Goal: Check status: Check status

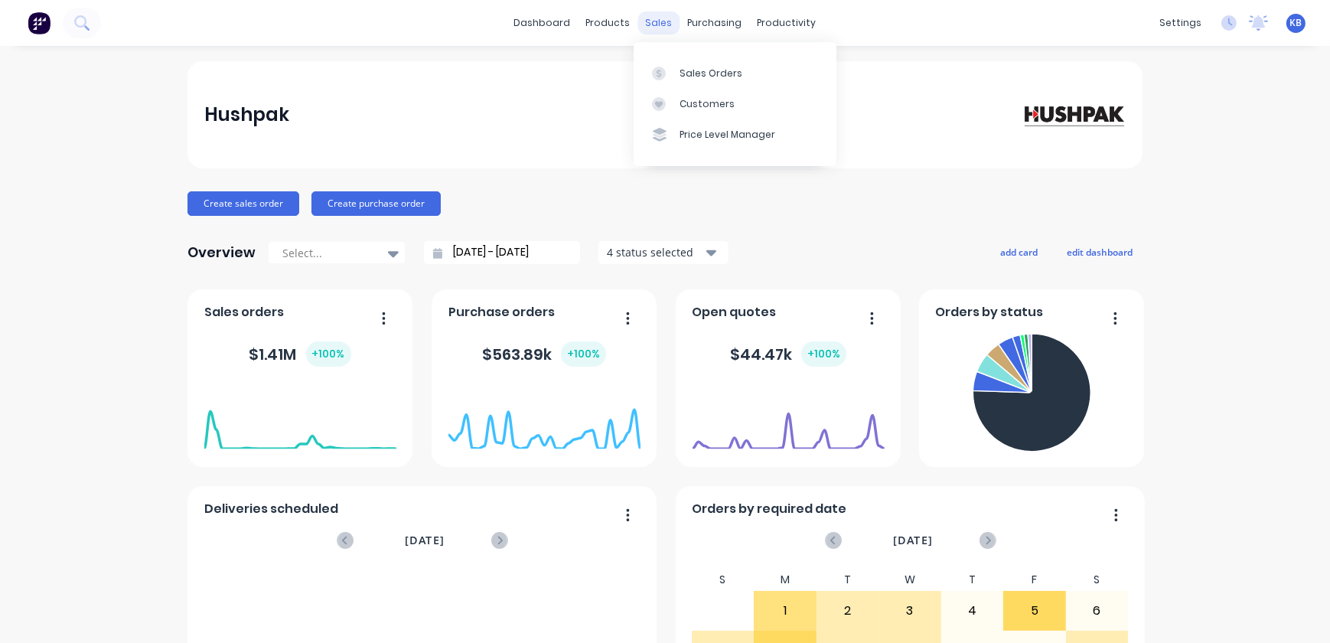
click at [656, 31] on div "sales" at bounding box center [659, 22] width 42 height 23
click at [677, 60] on link "Sales Orders" at bounding box center [735, 72] width 203 height 31
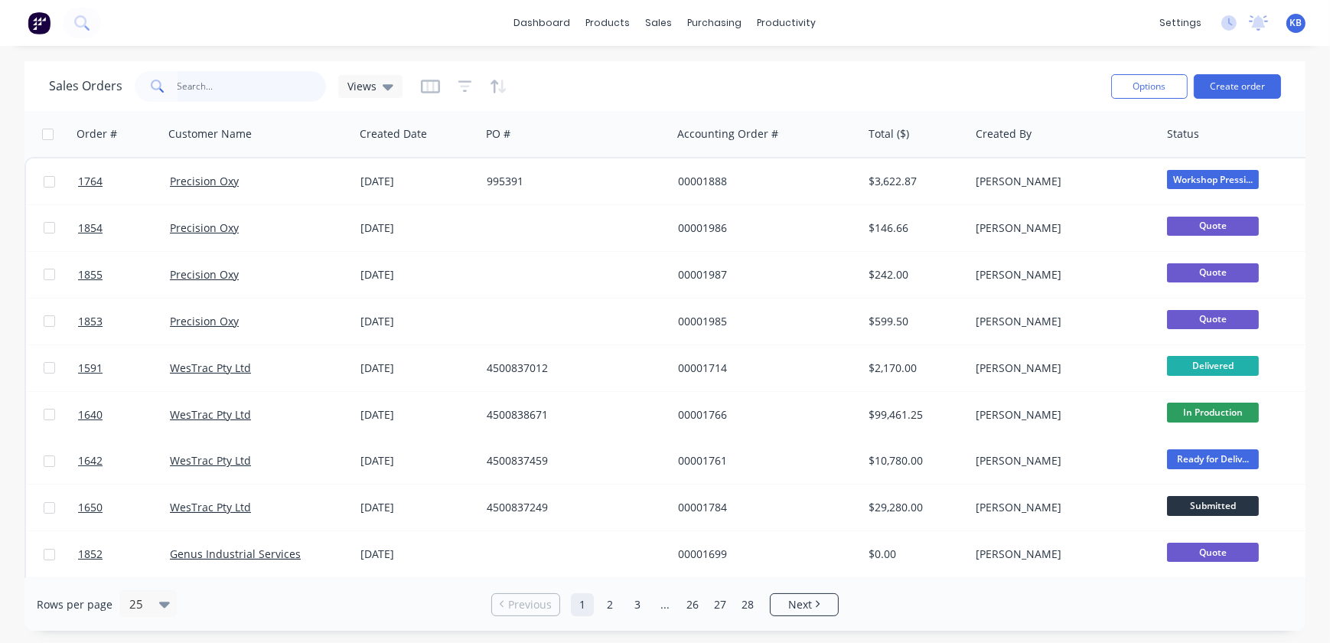
click at [237, 90] on input "text" at bounding box center [252, 86] width 149 height 31
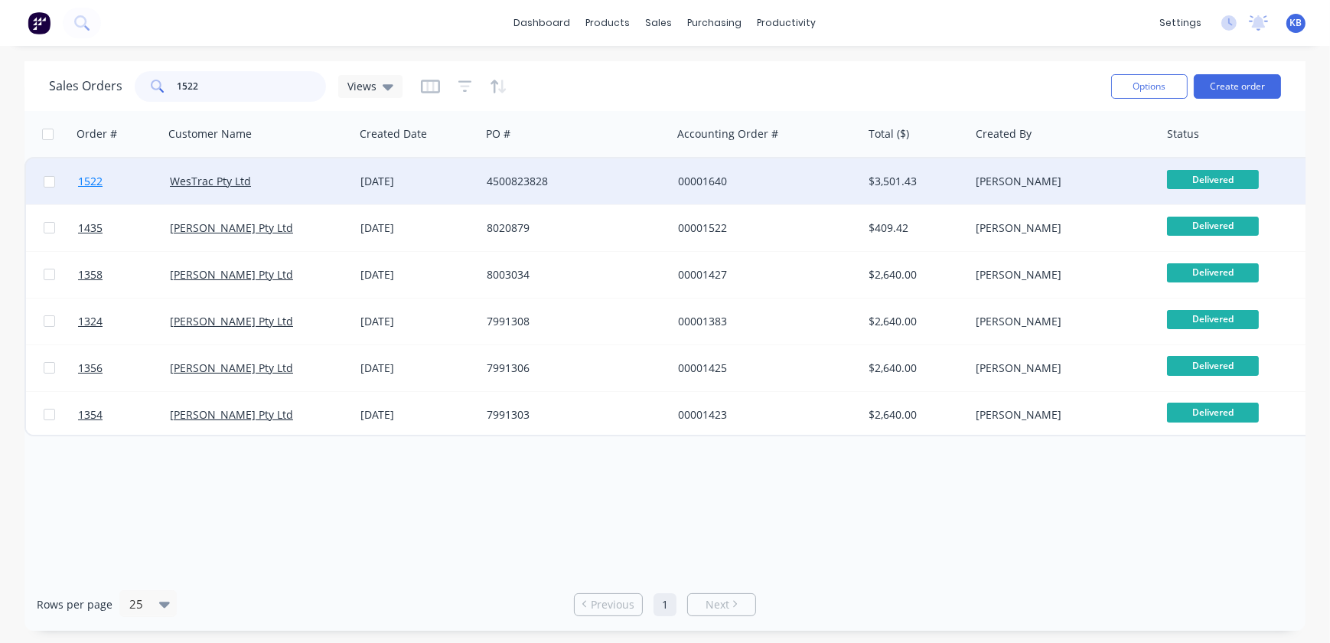
type input "1522"
click at [92, 186] on span "1522" at bounding box center [90, 181] width 24 height 15
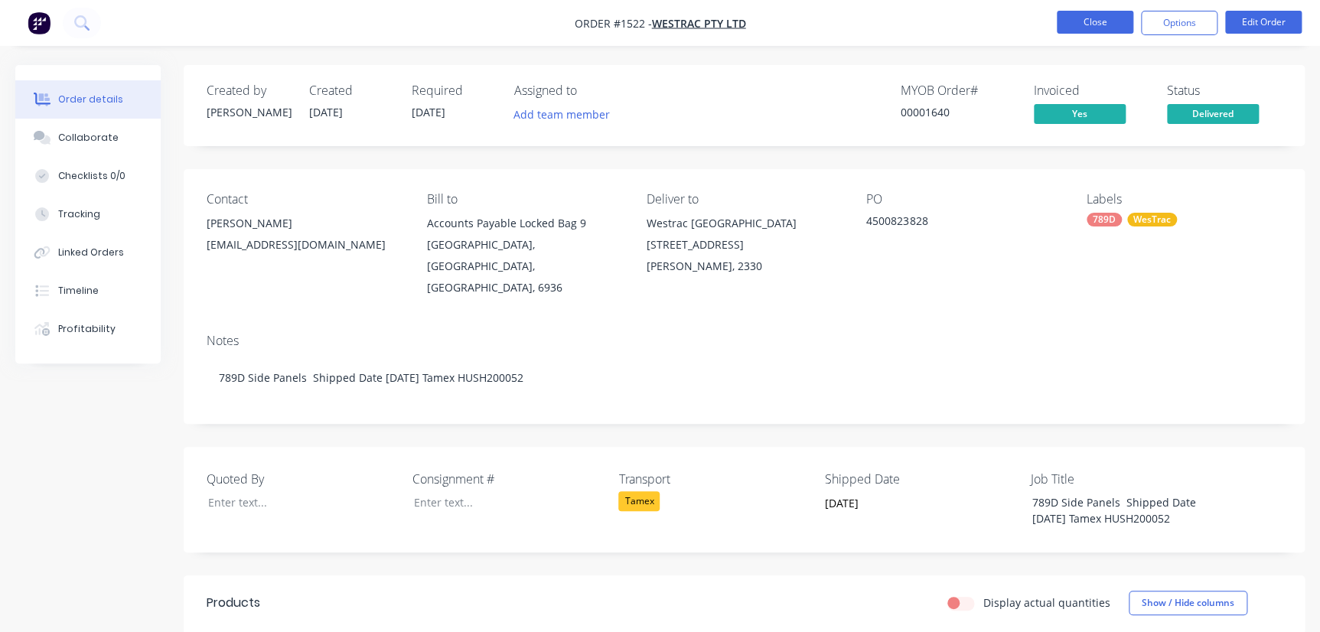
click at [1069, 33] on button "Close" at bounding box center [1095, 22] width 77 height 23
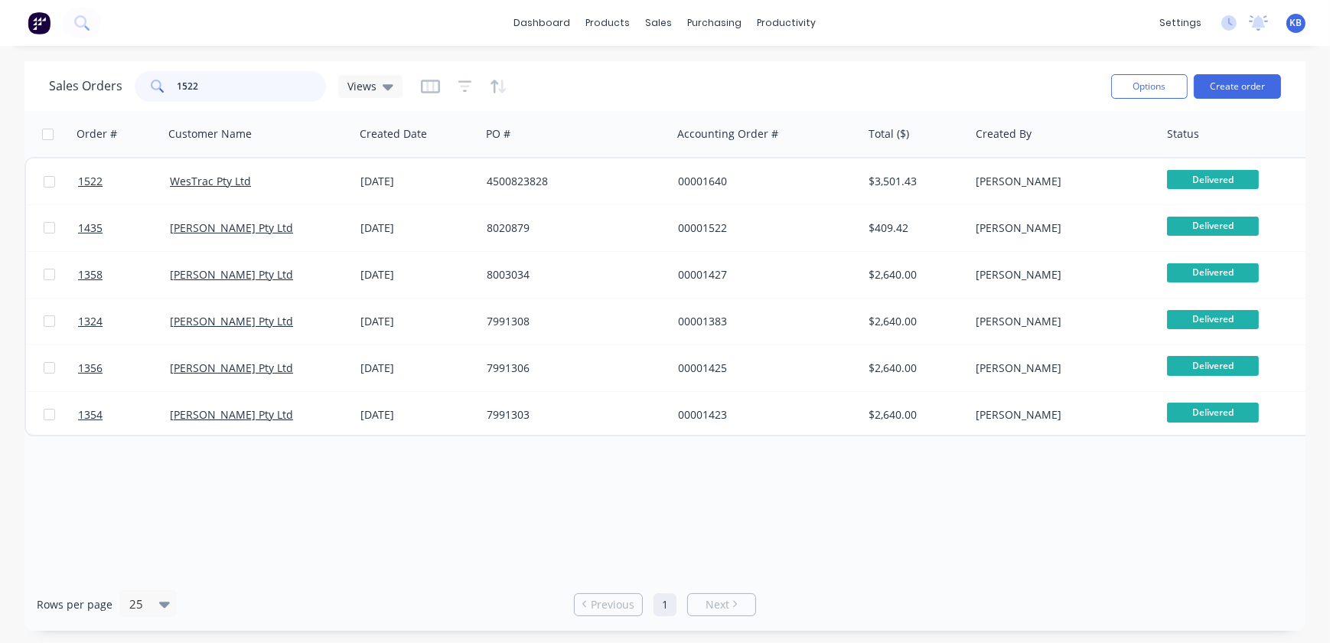
click at [214, 79] on input "1522" at bounding box center [252, 86] width 149 height 31
drag, startPoint x: 207, startPoint y: 90, endPoint x: 43, endPoint y: 80, distance: 164.0
click at [69, 92] on div "Sales Orders 1522 Views" at bounding box center [226, 86] width 354 height 31
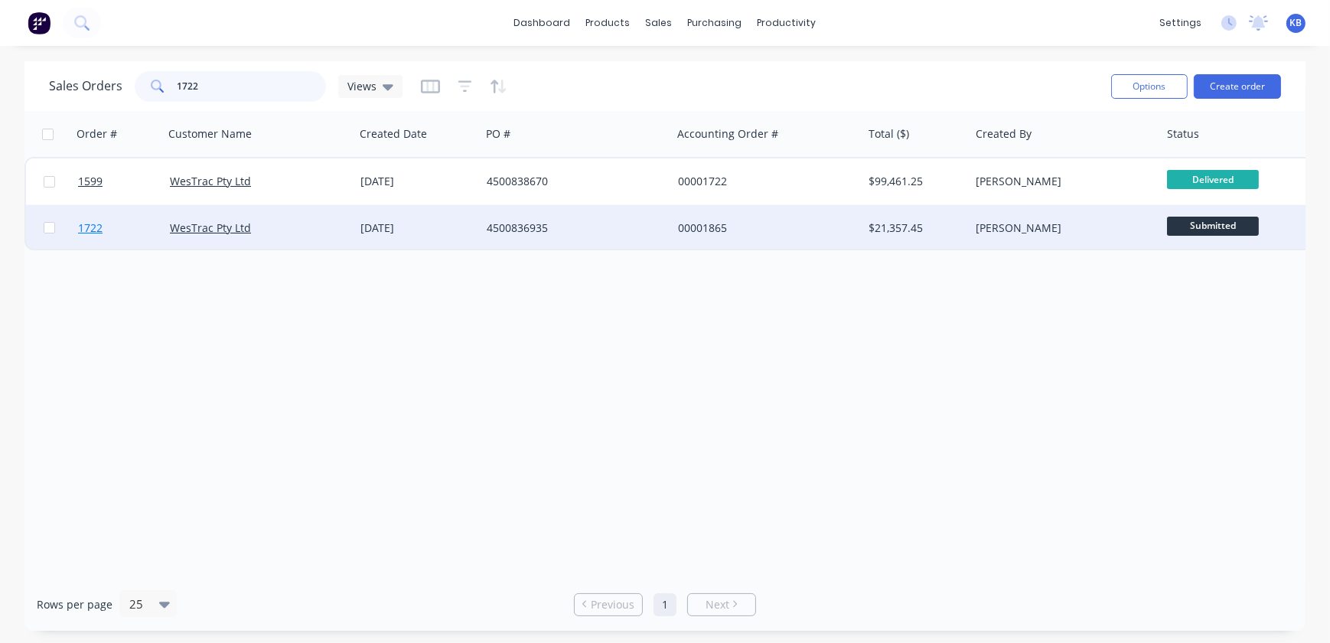
type input "1722"
click at [83, 245] on link "1722" at bounding box center [124, 228] width 92 height 46
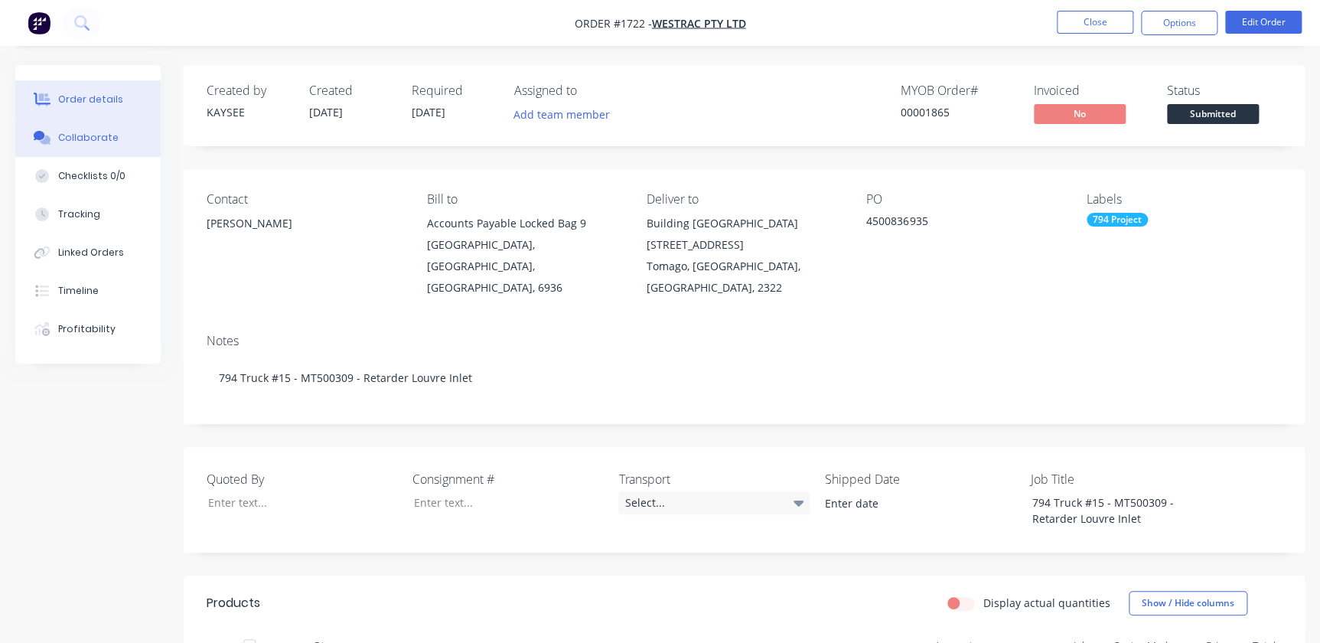
click at [79, 138] on div "Collaborate" at bounding box center [88, 138] width 60 height 14
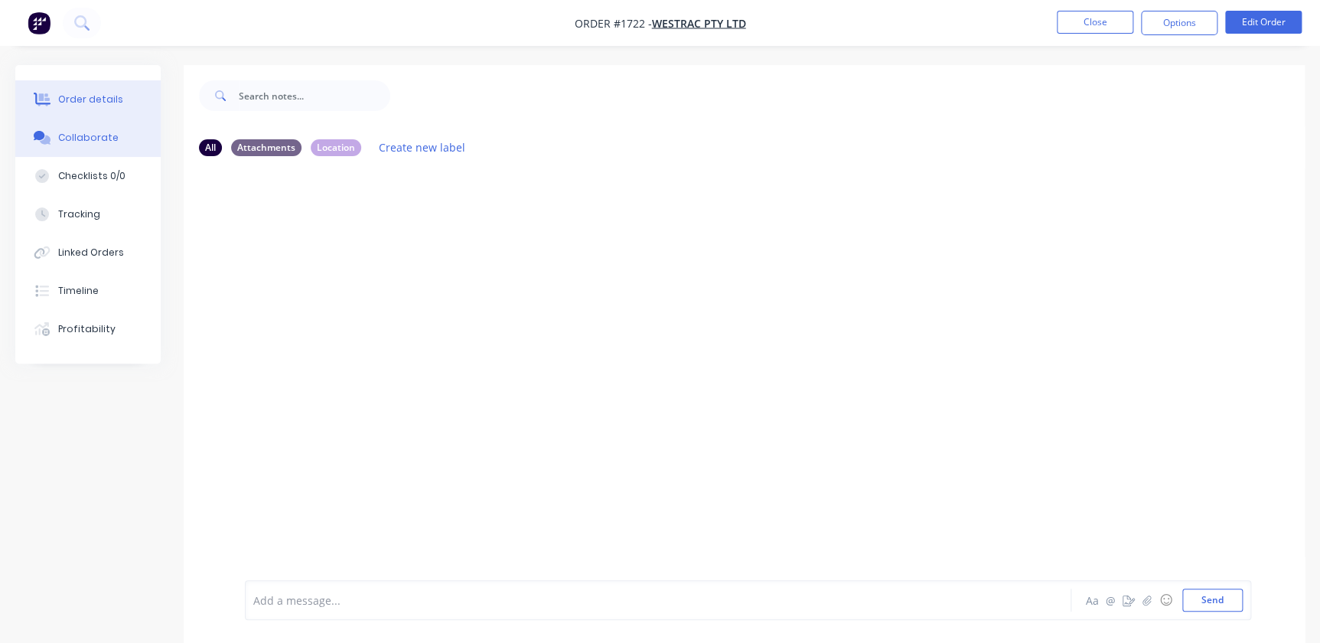
click at [86, 107] on button "Order details" at bounding box center [87, 99] width 145 height 38
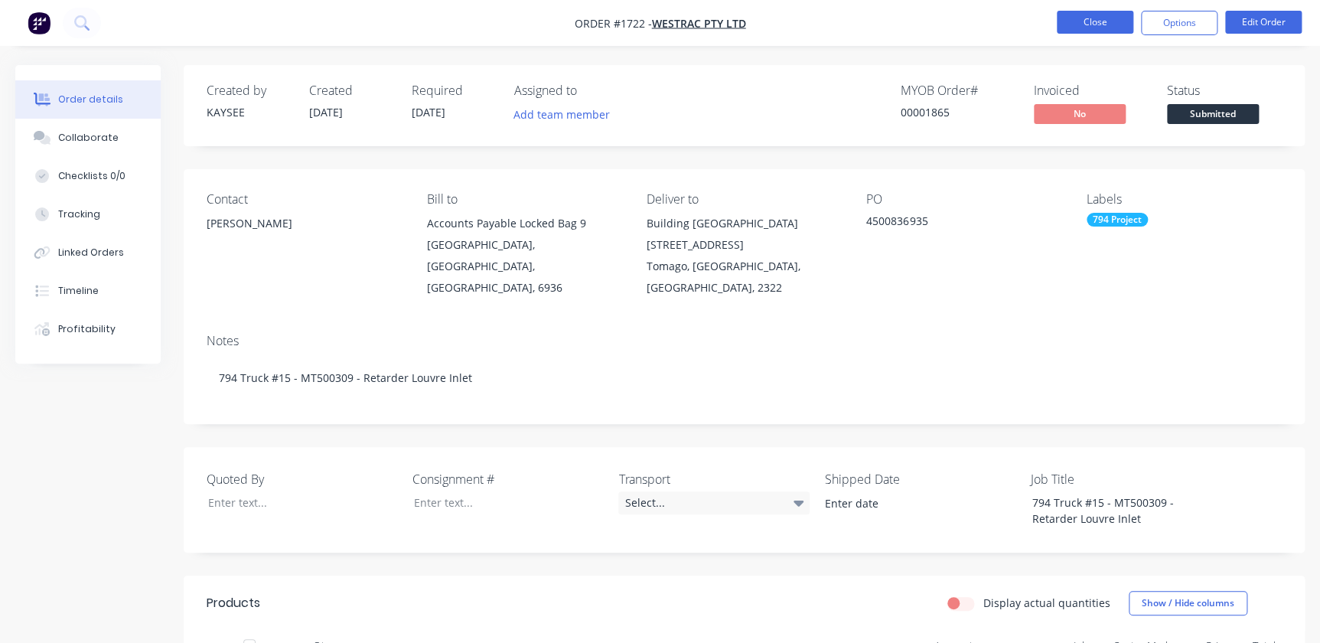
click at [1083, 18] on button "Close" at bounding box center [1095, 22] width 77 height 23
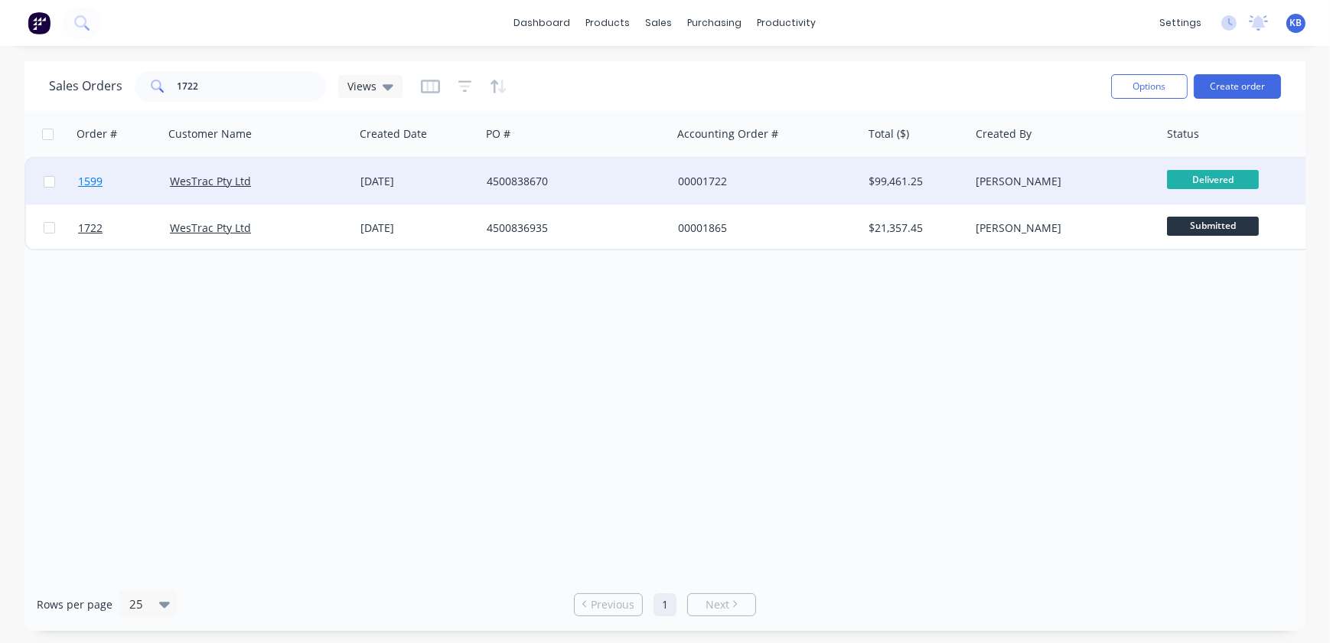
click at [103, 187] on link "1599" at bounding box center [124, 181] width 92 height 46
